Goal: Find specific page/section: Find specific page/section

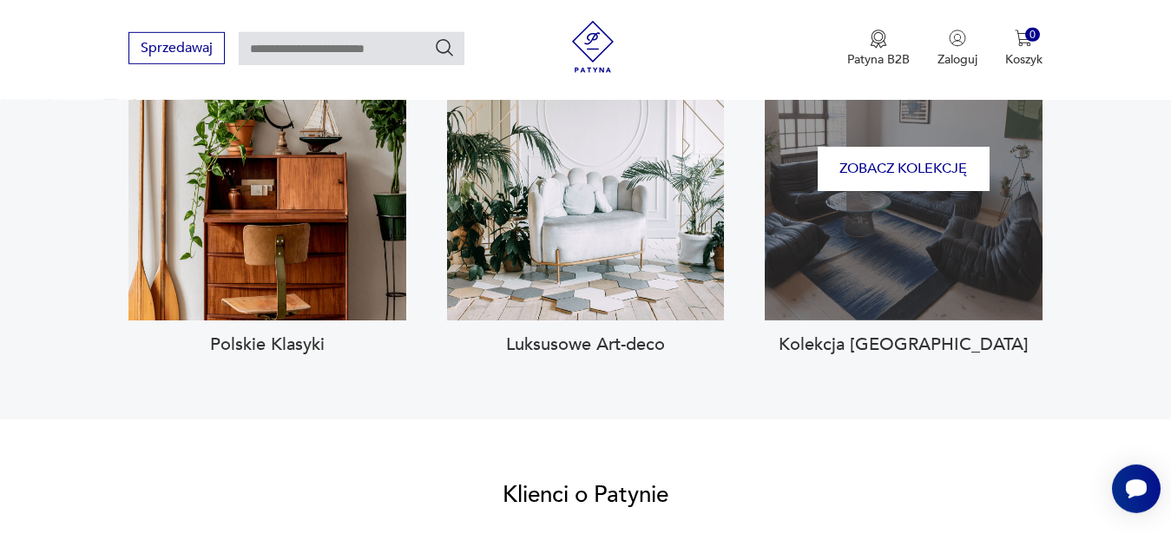
scroll to position [1580, 0]
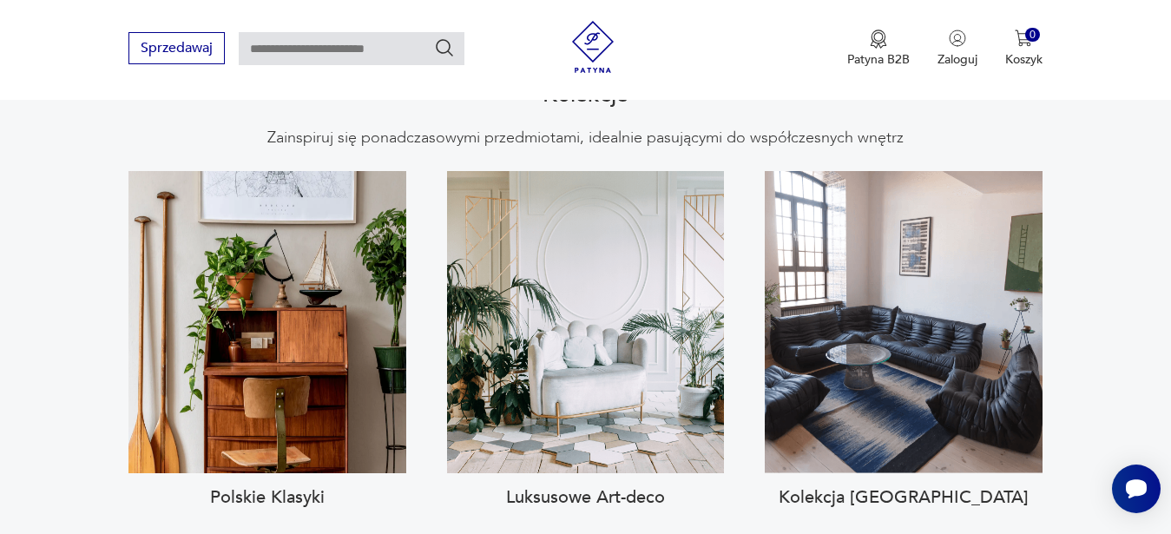
click at [252, 487] on h3 "Polskie Klasyki" at bounding box center [266, 497] width 277 height 21
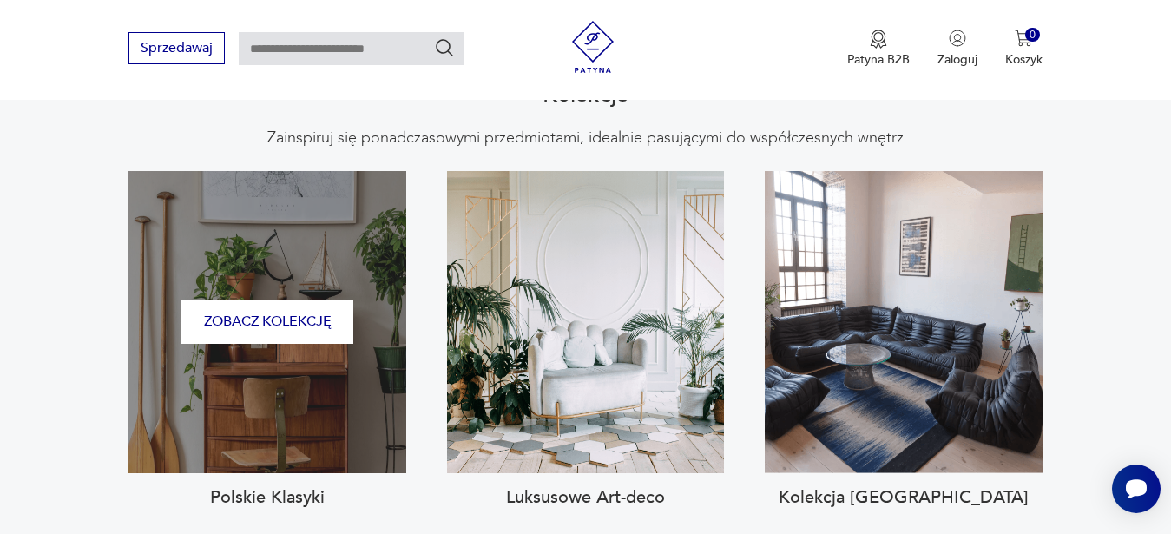
click at [309, 358] on div "Zobacz kolekcję" at bounding box center [266, 321] width 277 height 301
click at [290, 299] on button "Zobacz kolekcję" at bounding box center [267, 321] width 172 height 44
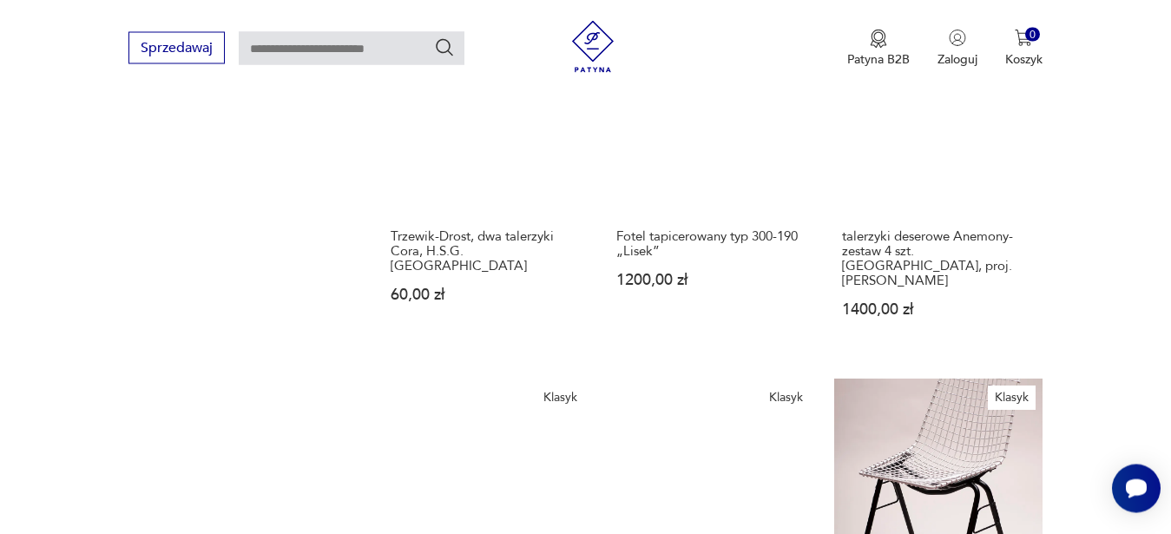
scroll to position [1039, 0]
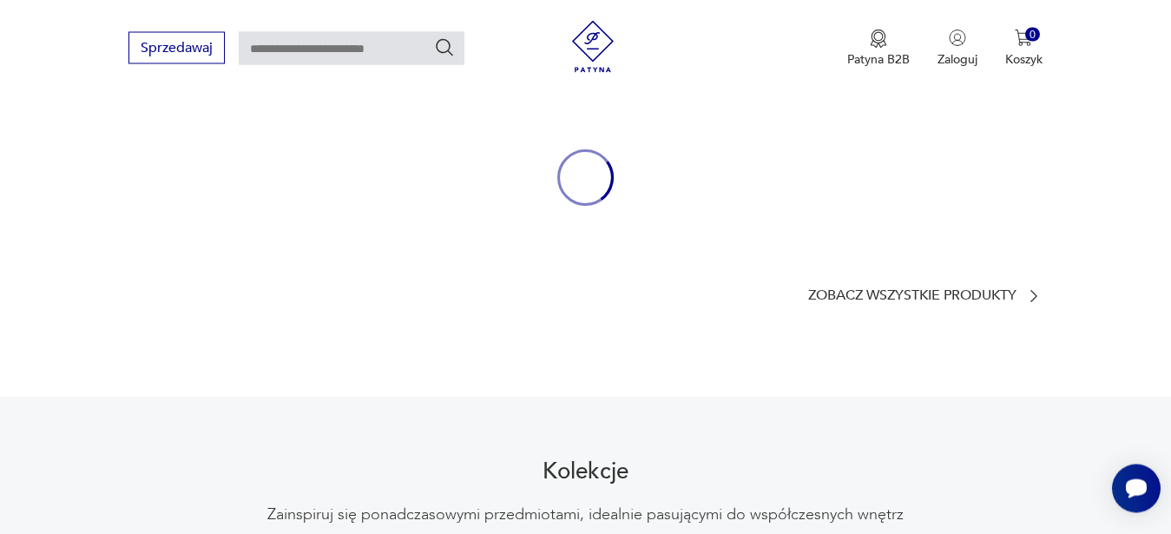
scroll to position [1744, 0]
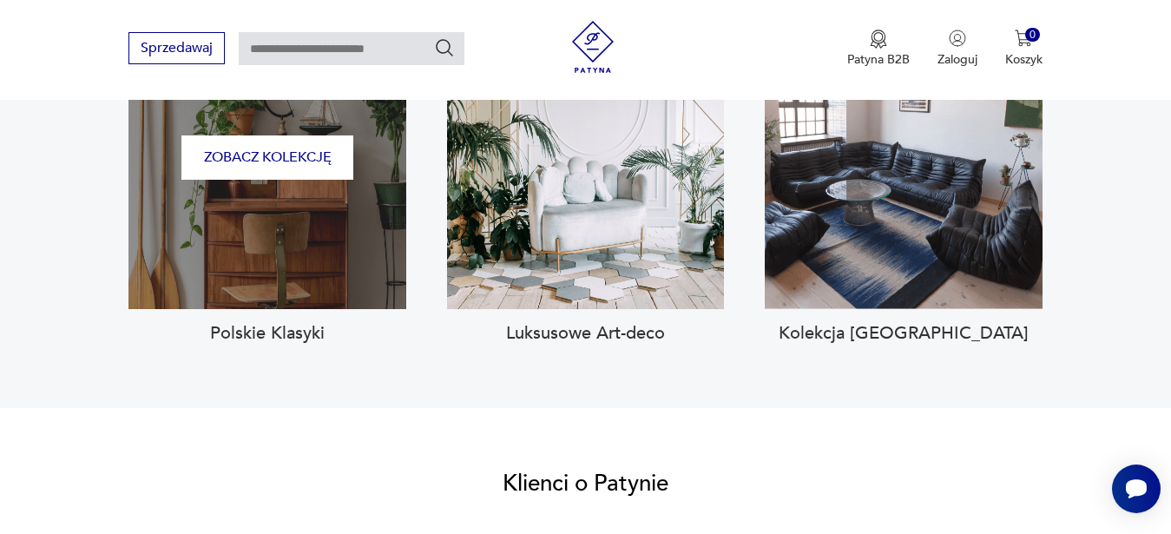
click at [275, 174] on div "Zobacz kolekcję" at bounding box center [266, 157] width 277 height 301
click at [288, 141] on button "Zobacz kolekcję" at bounding box center [267, 157] width 172 height 44
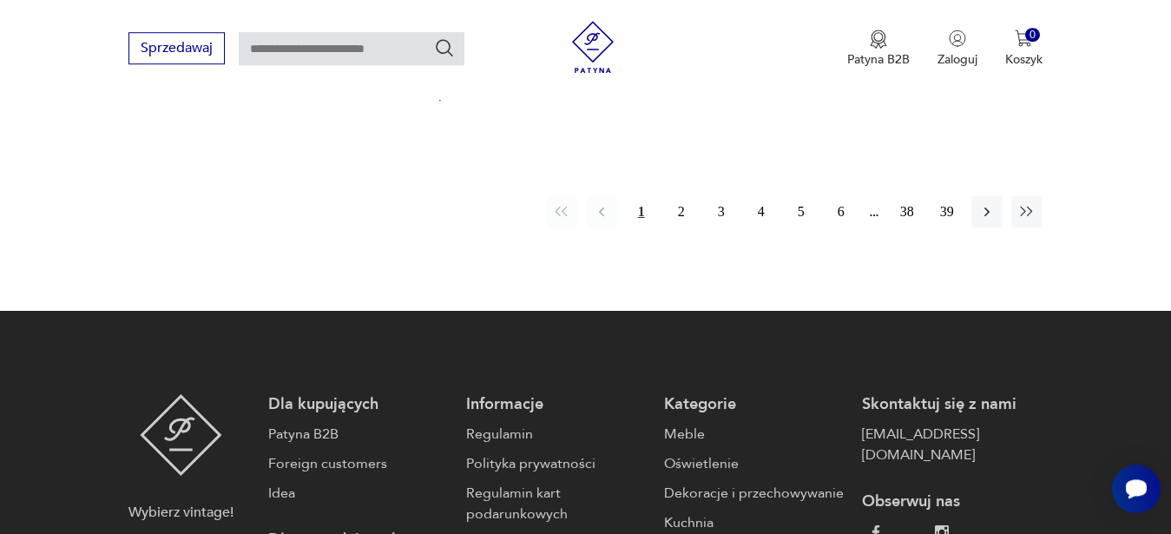
scroll to position [2367, 0]
